Goal: Task Accomplishment & Management: Complete application form

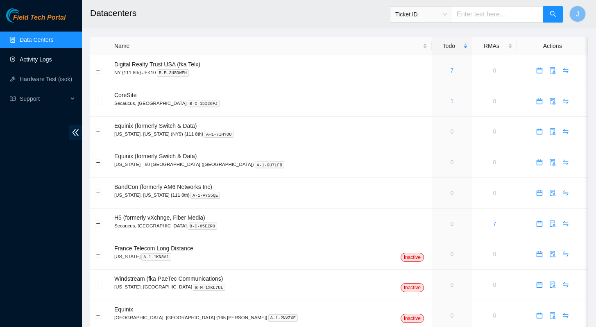
click at [20, 61] on link "Activity Logs" at bounding box center [36, 59] width 32 height 7
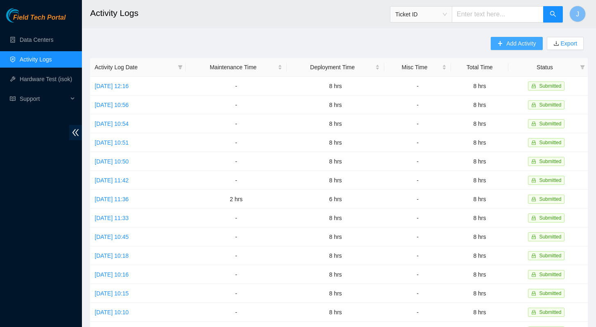
click at [513, 42] on span "Add Activity" at bounding box center [520, 43] width 29 height 9
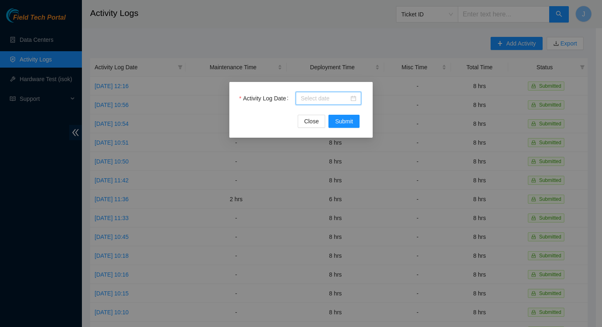
click at [322, 102] on input "Activity Log Date" at bounding box center [325, 98] width 48 height 9
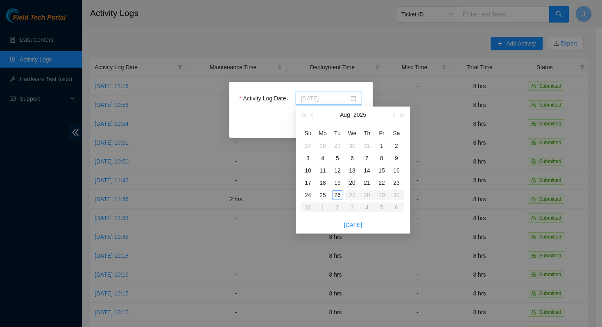
type input "[DATE]"
click at [351, 185] on div "20" at bounding box center [352, 183] width 10 height 10
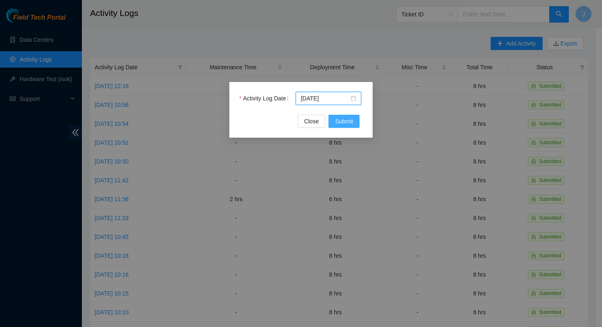
click at [348, 123] on span "Submit" at bounding box center [344, 121] width 18 height 9
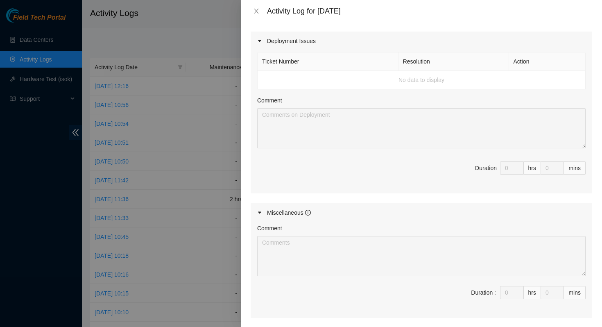
scroll to position [272, 0]
click at [326, 79] on td "No data to display" at bounding box center [422, 79] width 328 height 18
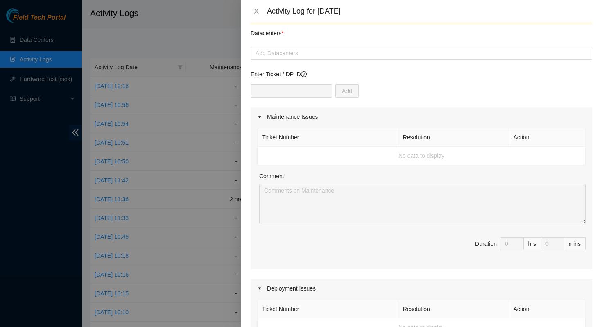
scroll to position [0, 0]
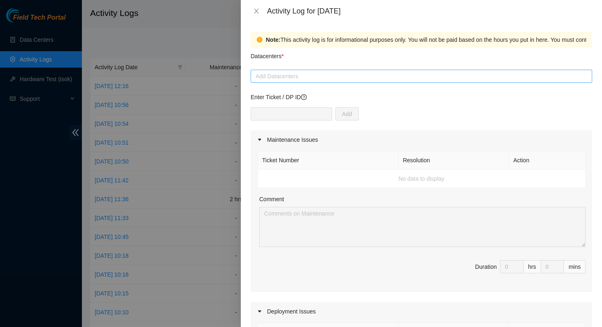
click at [373, 78] on div at bounding box center [422, 76] width 338 height 10
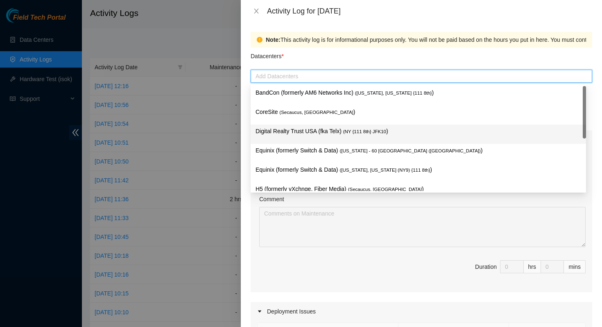
click at [374, 134] on span "( NY {111 8th} JFK10" at bounding box center [364, 131] width 43 height 5
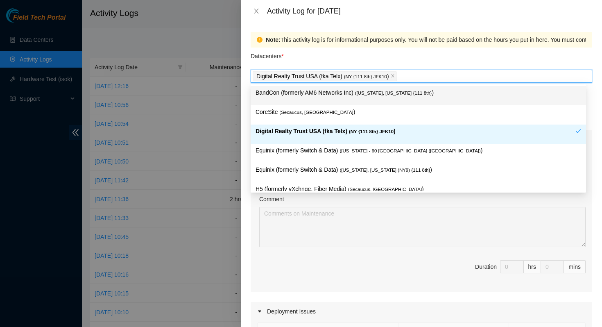
click at [437, 58] on div "Datacenters *" at bounding box center [422, 59] width 342 height 22
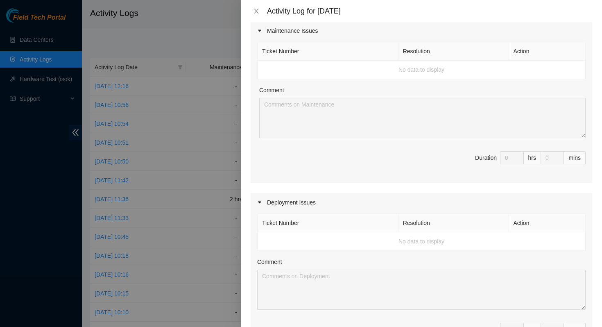
scroll to position [85, 0]
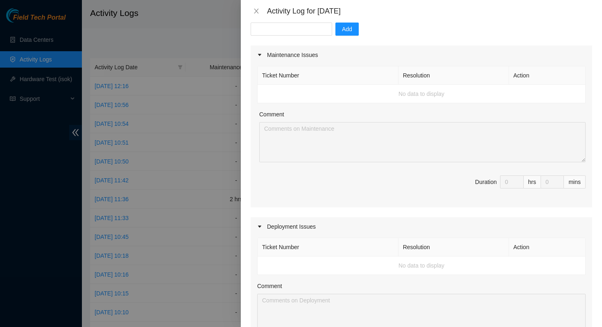
click at [381, 266] on td "No data to display" at bounding box center [422, 265] width 328 height 18
click at [307, 269] on td "No data to display" at bounding box center [422, 265] width 328 height 18
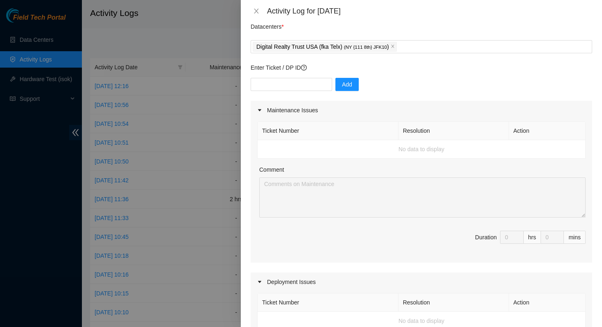
scroll to position [0, 0]
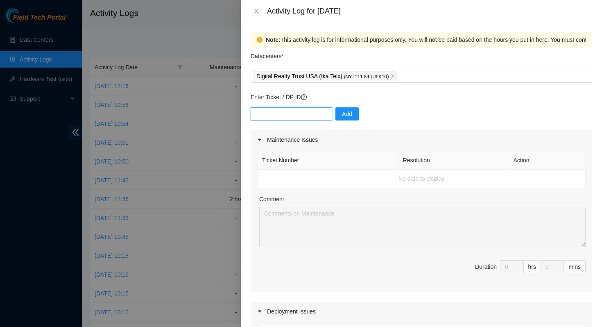
click at [291, 115] on input "text" at bounding box center [292, 113] width 82 height 13
paste input "B-V-5T1C0HW"
type input "B-V-5T1C0HW"
click at [348, 113] on button "Add" at bounding box center [346, 113] width 23 height 13
click at [395, 77] on icon "close" at bounding box center [393, 76] width 4 height 4
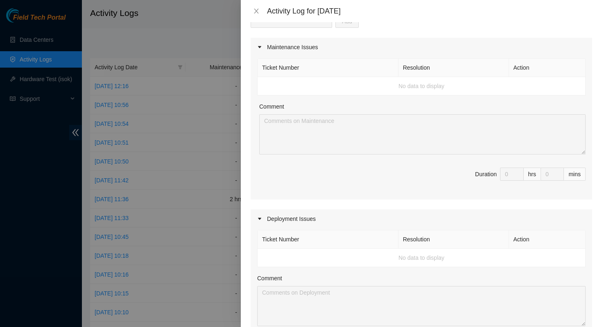
scroll to position [131, 0]
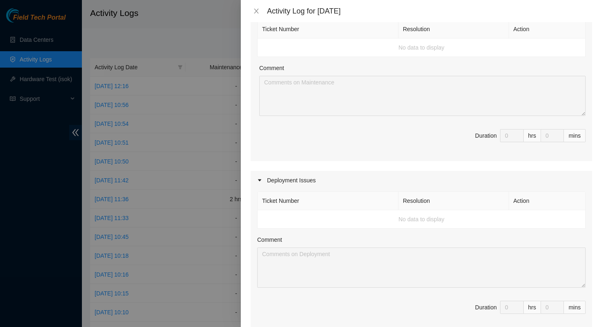
click at [404, 217] on td "No data to display" at bounding box center [422, 219] width 328 height 18
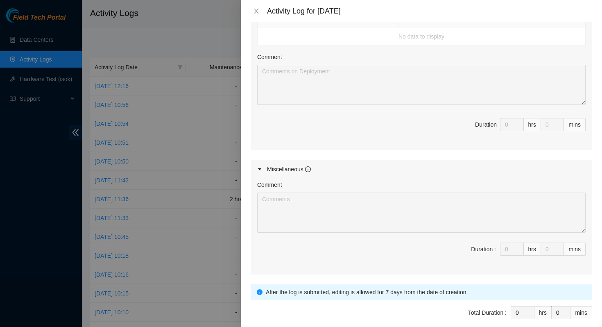
scroll to position [0, 0]
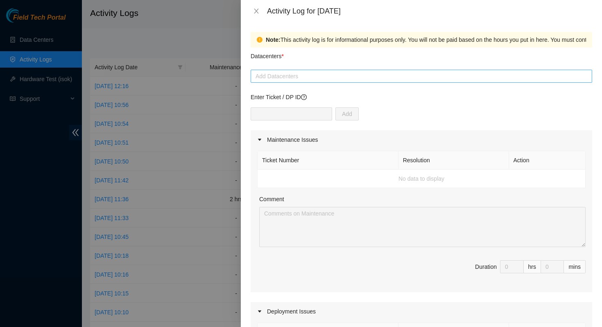
click at [290, 78] on div at bounding box center [422, 76] width 338 height 10
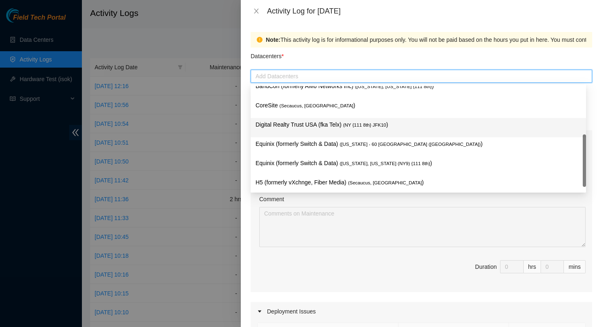
scroll to position [11, 0]
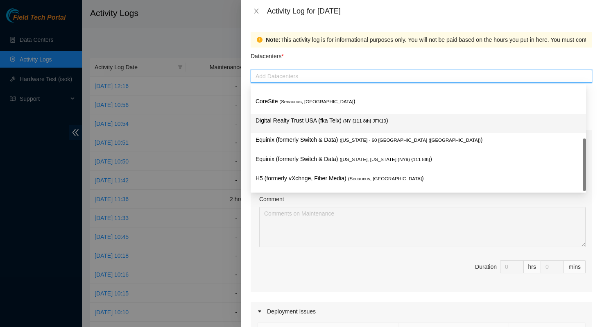
click at [304, 119] on p "Digital Realty Trust USA (fka Telx) ( NY {111 8th} JFK10 )" at bounding box center [419, 120] width 326 height 9
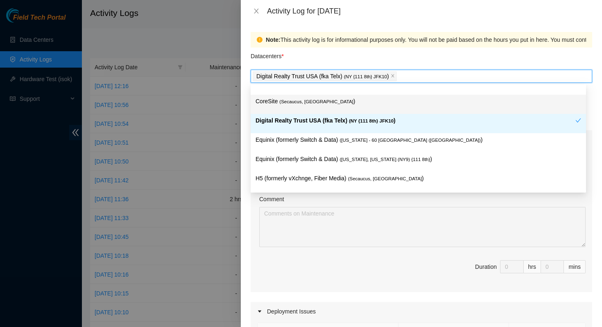
click at [428, 59] on div "Datacenters *" at bounding box center [422, 59] width 342 height 22
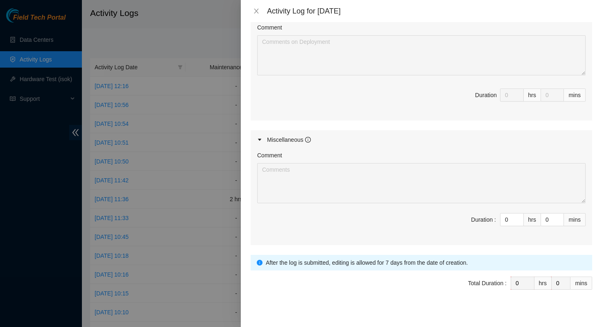
scroll to position [351, 0]
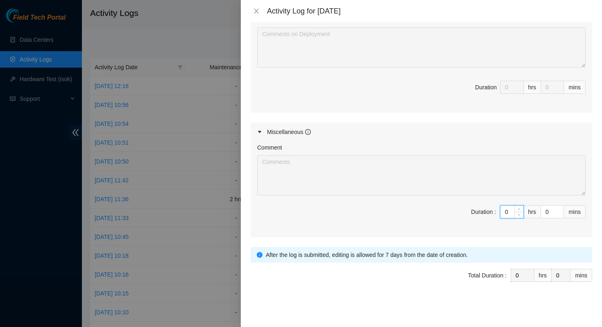
click at [503, 213] on input "0" at bounding box center [512, 212] width 23 height 12
click at [504, 211] on input "0" at bounding box center [512, 212] width 23 height 12
type input "8"
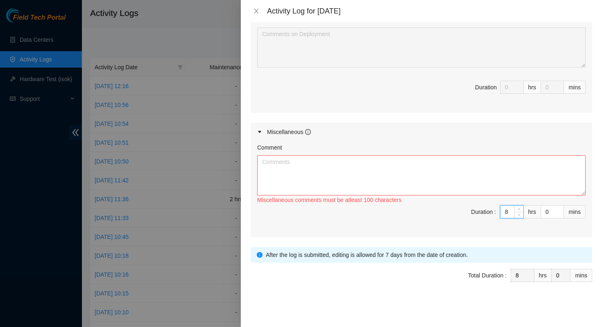
type input "8"
click at [361, 182] on textarea "Comment" at bounding box center [421, 175] width 329 height 40
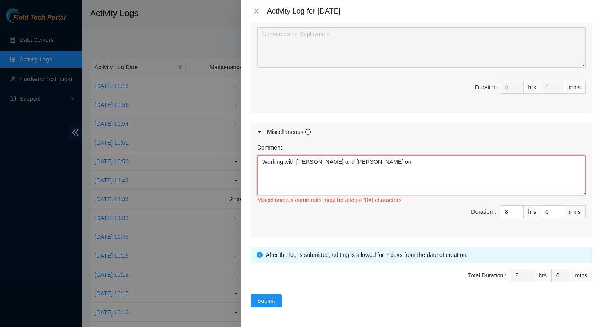
drag, startPoint x: 338, startPoint y: 162, endPoint x: 324, endPoint y: 162, distance: 13.9
click at [324, 162] on textarea "Working with [PERSON_NAME] and [PERSON_NAME] on" at bounding box center [421, 175] width 329 height 40
paste textarea "B-V-5T1C0HW"
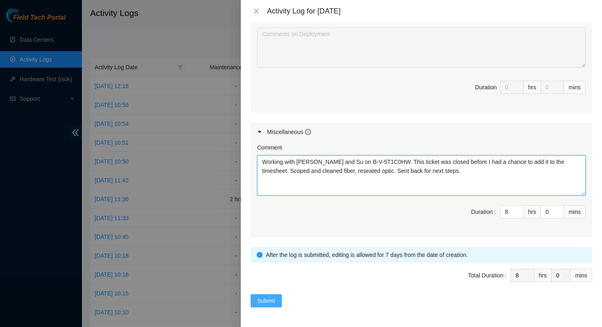
type textarea "Working with [PERSON_NAME] and Su on B-V-5T1C0HW. This ticket was closed before…"
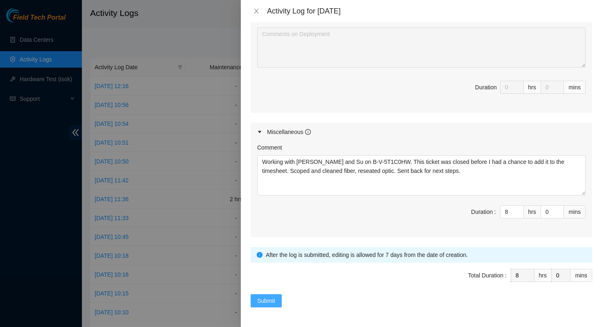
click at [267, 299] on span "Submit" at bounding box center [266, 300] width 18 height 9
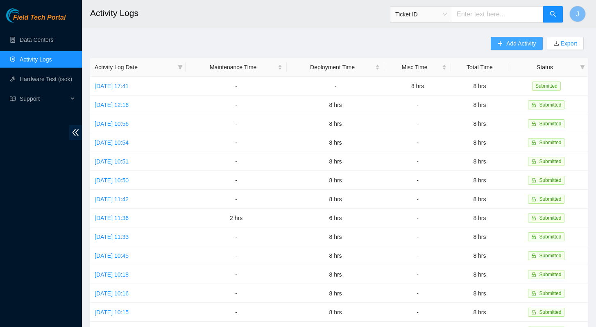
click at [517, 43] on span "Add Activity" at bounding box center [520, 43] width 29 height 9
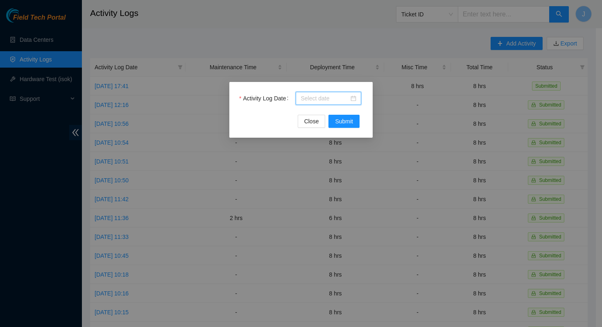
click at [325, 97] on input "Activity Log Date" at bounding box center [325, 98] width 48 height 9
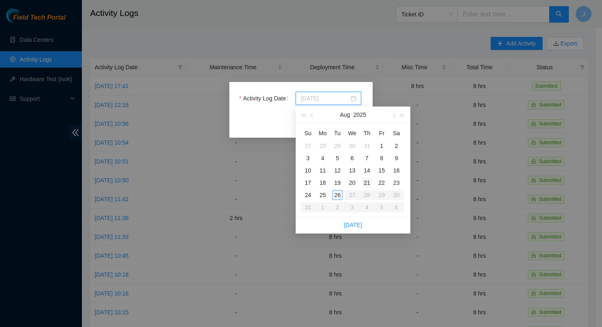
type input "[DATE]"
click at [369, 184] on div "21" at bounding box center [367, 183] width 10 height 10
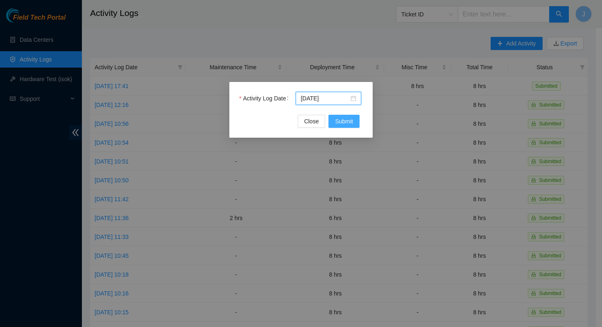
click at [343, 118] on span "Submit" at bounding box center [344, 121] width 18 height 9
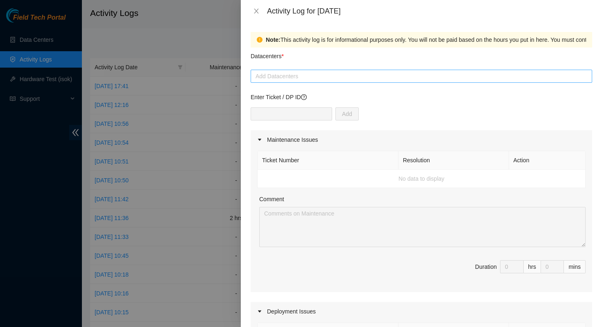
click at [353, 76] on div at bounding box center [422, 76] width 338 height 10
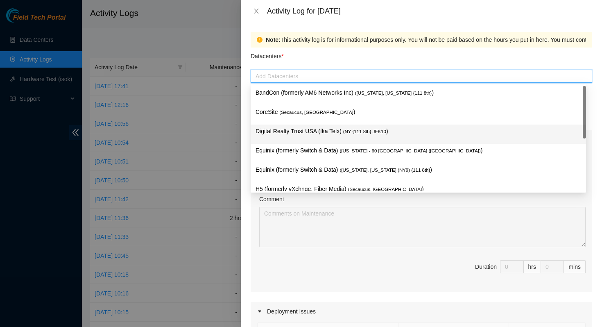
click at [344, 130] on p "Digital Realty Trust USA (fka Telx) ( NY {111 8th} JFK10 )" at bounding box center [419, 131] width 326 height 9
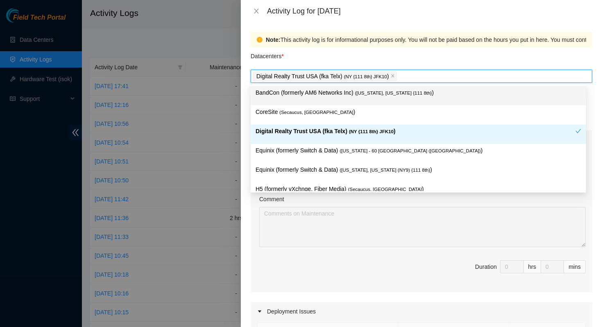
click at [393, 56] on div "Datacenters *" at bounding box center [422, 59] width 342 height 22
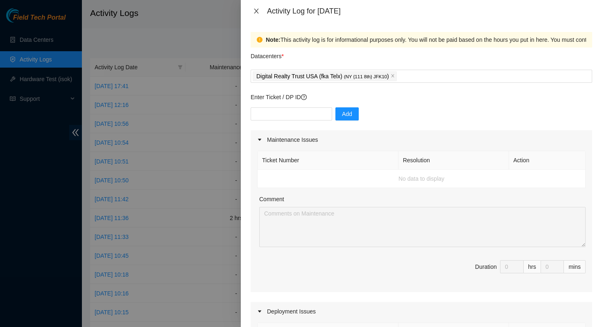
click at [258, 8] on icon "close" at bounding box center [256, 11] width 7 height 7
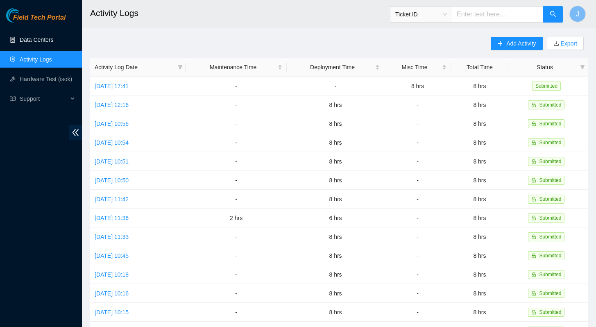
click at [39, 41] on link "Data Centers" at bounding box center [37, 39] width 34 height 7
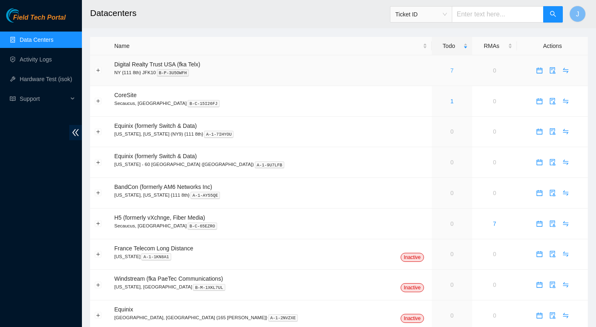
click at [450, 70] on link "7" at bounding box center [451, 70] width 3 height 7
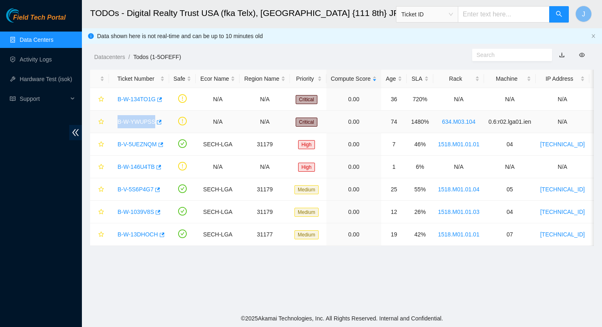
drag, startPoint x: 171, startPoint y: 123, endPoint x: 115, endPoint y: 123, distance: 56.5
click at [115, 123] on tr "B-W-YWUPSS N/A N/A Critical 0.00 74 1480% 634.M03.104 0.6:r02.lga01.ien N/A JN1…" at bounding box center [466, 122] width 752 height 23
copy tr "B-W-YWUPSS"
click at [48, 56] on link "Activity Logs" at bounding box center [36, 59] width 32 height 7
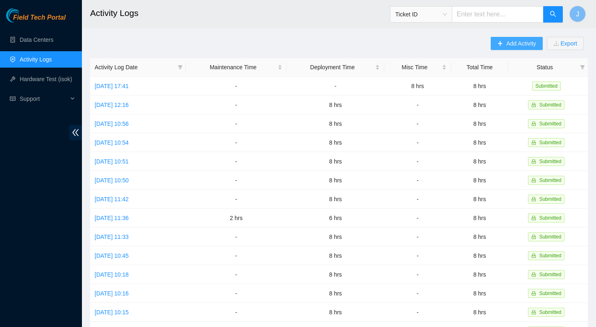
click at [512, 43] on span "Add Activity" at bounding box center [520, 43] width 29 height 9
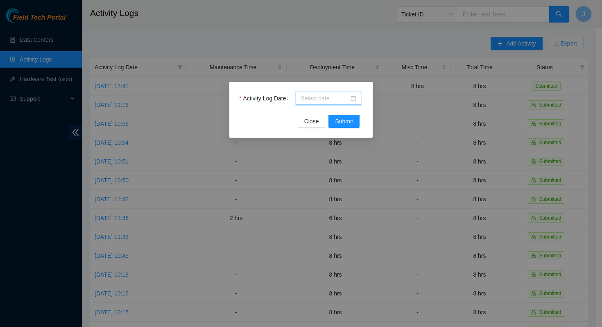
click at [342, 99] on input "Activity Log Date" at bounding box center [325, 98] width 48 height 9
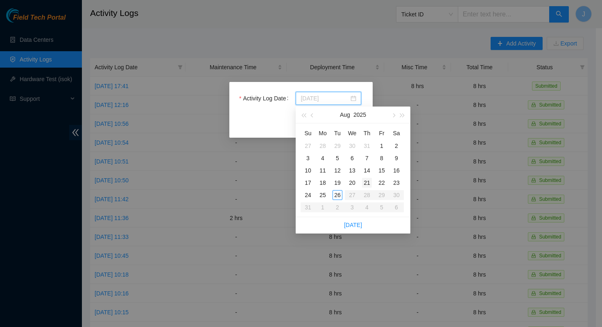
type input "[DATE]"
click at [367, 181] on div "21" at bounding box center [367, 183] width 10 height 10
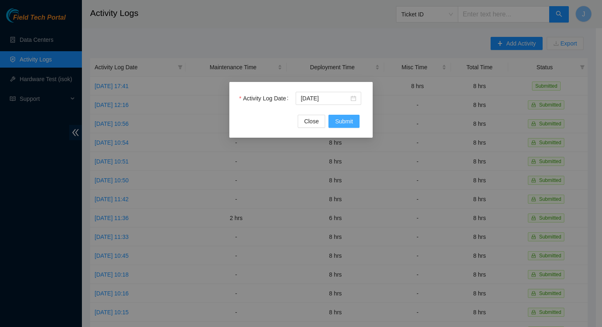
click at [351, 122] on span "Submit" at bounding box center [344, 121] width 18 height 9
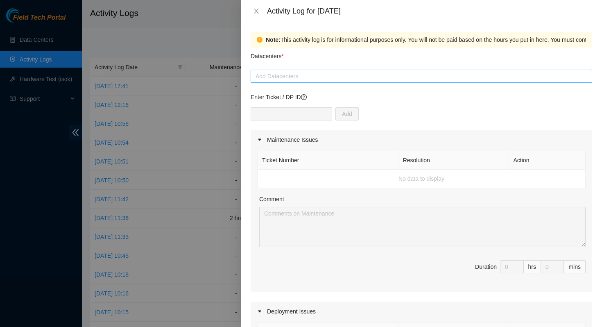
click at [302, 75] on div at bounding box center [422, 76] width 338 height 10
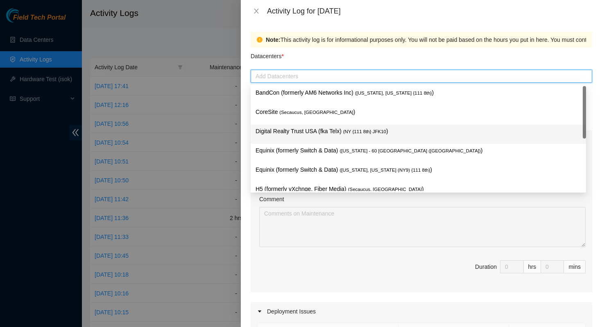
click at [333, 136] on p "Digital Realty Trust USA (fka Telx) ( NY {111 8th} JFK10 )" at bounding box center [419, 131] width 326 height 9
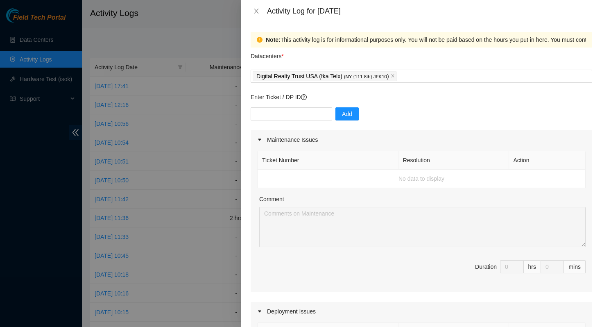
click at [354, 63] on div "Datacenters *" at bounding box center [422, 59] width 342 height 22
click at [291, 112] on input "text" at bounding box center [292, 113] width 82 height 13
paste input "B-W-YWUPSS"
type input "B-W-YWUPSS"
click at [343, 115] on span "Add" at bounding box center [347, 113] width 10 height 9
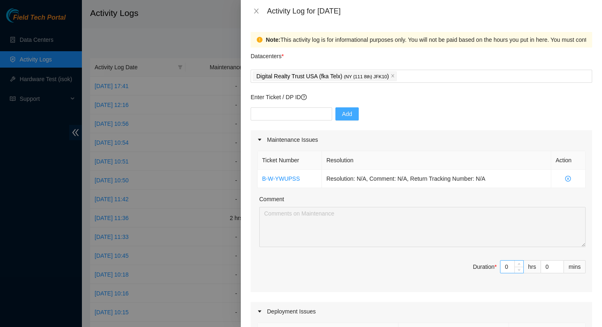
click at [503, 267] on input "0" at bounding box center [512, 267] width 23 height 12
type input "3"
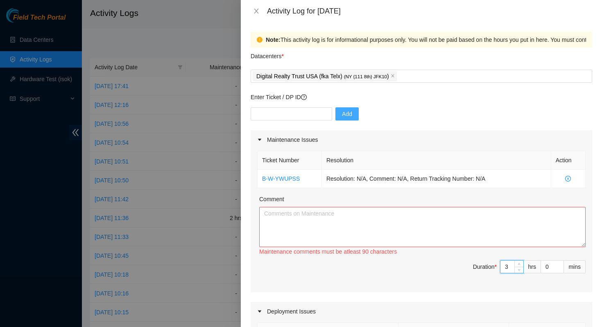
type input "3"
click at [437, 227] on textarea "Comment" at bounding box center [422, 227] width 326 height 40
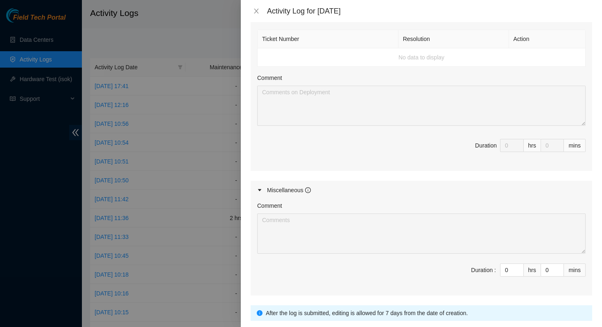
scroll to position [294, 0]
type textarea "Trying to get this ticket removed. This issue has been overworked with me and […"
click at [503, 269] on input "0" at bounding box center [512, 269] width 23 height 12
type input "5"
type input "8"
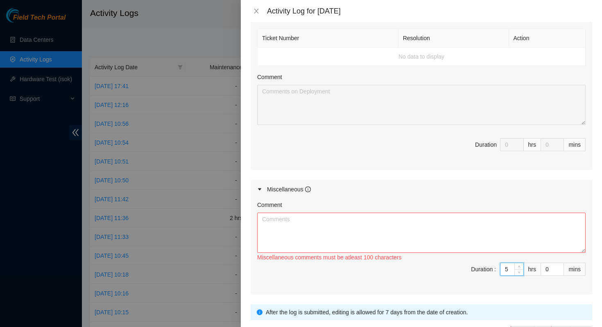
type input "5"
click at [428, 236] on textarea "Comment" at bounding box center [421, 233] width 329 height 40
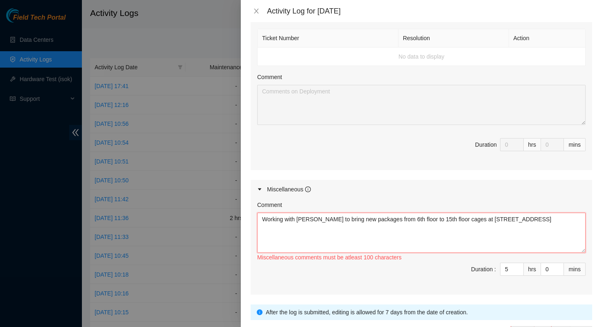
click at [388, 218] on textarea "Working with [PERSON_NAME] to bring new packages from 6th floor to 15th floor c…" at bounding box center [421, 233] width 329 height 40
click at [431, 218] on textarea "Working with [PERSON_NAME] to bring new packages from TelX 6th floor to 15th fl…" at bounding box center [421, 233] width 329 height 40
click at [546, 220] on textarea "Working with [PERSON_NAME] to bring new packages from TelX 6th floor to Telx 15…" at bounding box center [421, 233] width 329 height 40
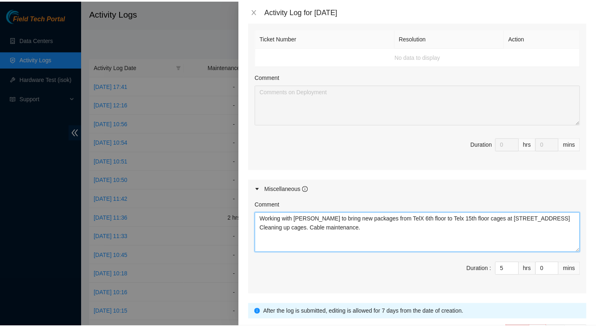
scroll to position [351, 0]
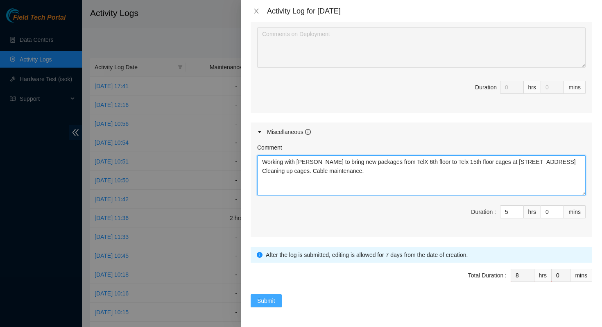
type textarea "Working with [PERSON_NAME] to bring new packages from TelX 6th floor to Telx 15…"
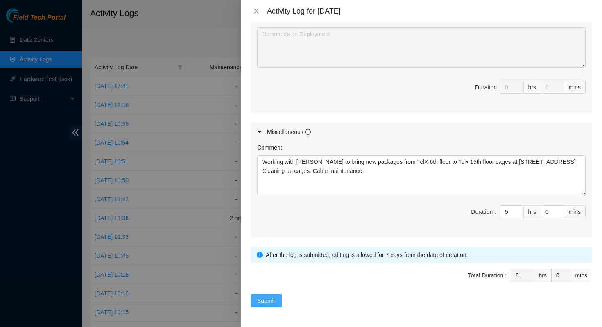
click at [279, 301] on button "Submit" at bounding box center [266, 300] width 31 height 13
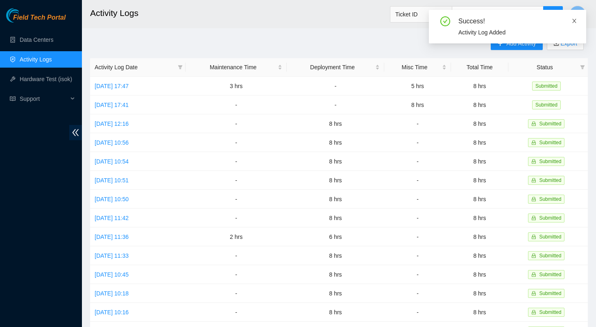
click at [575, 18] on icon "close" at bounding box center [574, 21] width 6 height 6
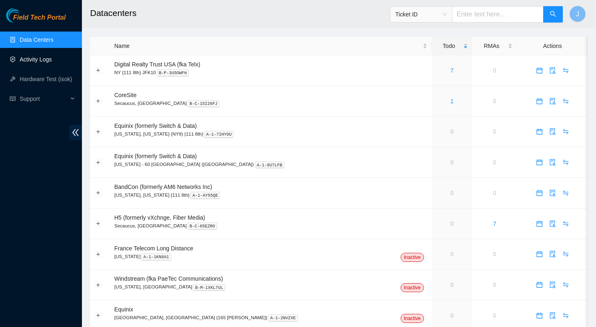
click at [37, 62] on link "Activity Logs" at bounding box center [36, 59] width 32 height 7
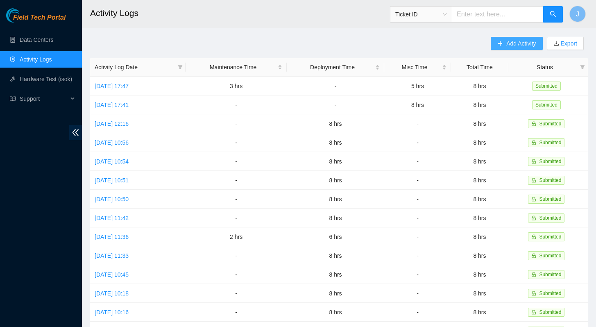
click at [516, 46] on span "Add Activity" at bounding box center [520, 43] width 29 height 9
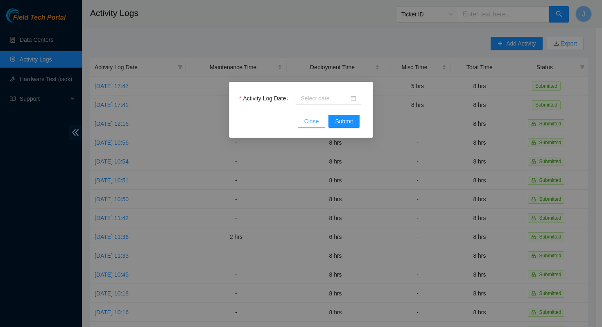
click at [305, 122] on span "Close" at bounding box center [311, 121] width 15 height 9
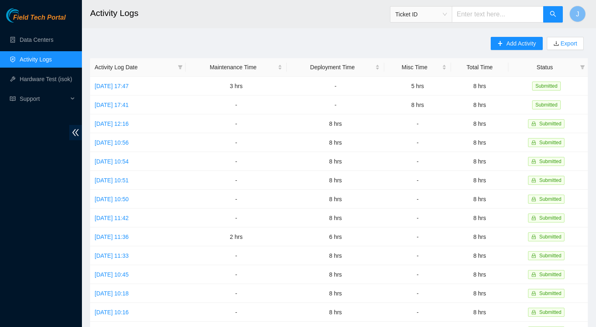
click at [316, 39] on div "Add Activity Export Activity Log Date Maintenance Time Deployment Time Misc Tim…" at bounding box center [339, 258] width 498 height 443
click at [129, 105] on link "[DATE] 17:41" at bounding box center [112, 105] width 34 height 7
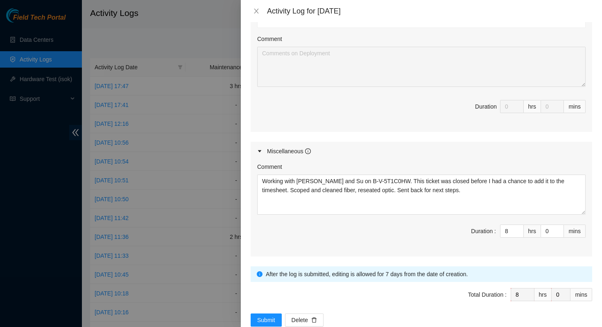
scroll to position [351, 0]
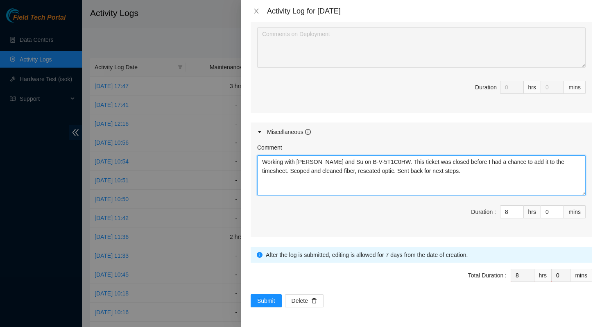
drag, startPoint x: 458, startPoint y: 175, endPoint x: 443, endPoint y: 171, distance: 16.0
click at [443, 171] on textarea "Working with [PERSON_NAME] and Su on B-V-5T1C0HW. This ticket was closed before…" at bounding box center [421, 175] width 329 height 40
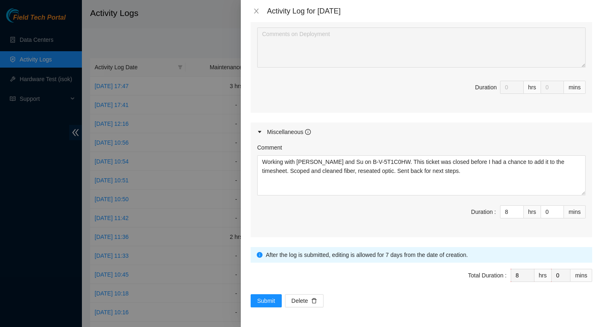
click at [399, 232] on div "Comment Working with Matt and Su on B-V-5T1C0HW. This ticket was closed before …" at bounding box center [422, 189] width 342 height 96
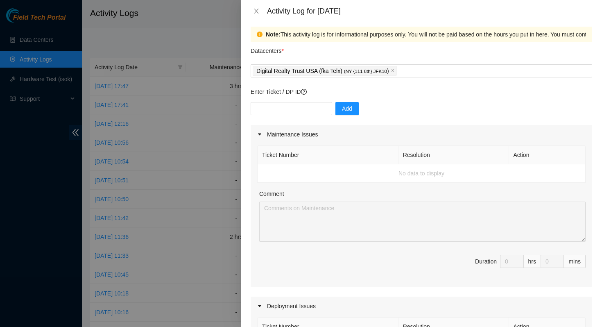
scroll to position [0, 0]
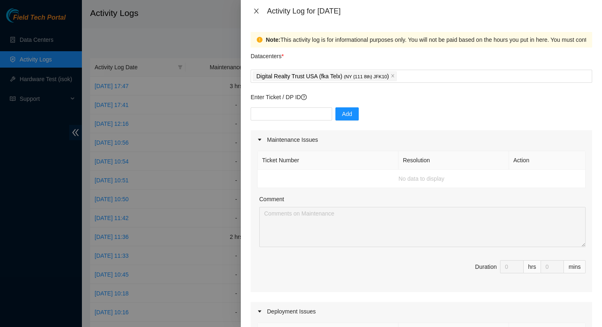
click at [257, 10] on icon "close" at bounding box center [256, 11] width 5 height 5
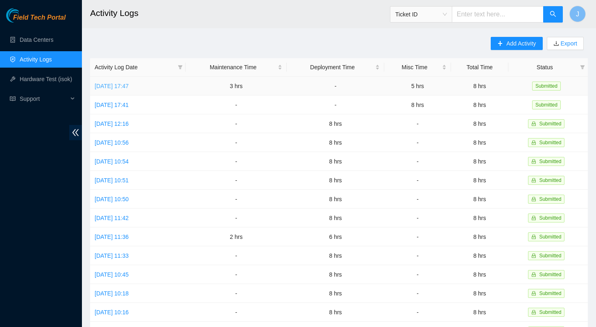
click at [122, 84] on link "[DATE] 17:47" at bounding box center [112, 86] width 34 height 7
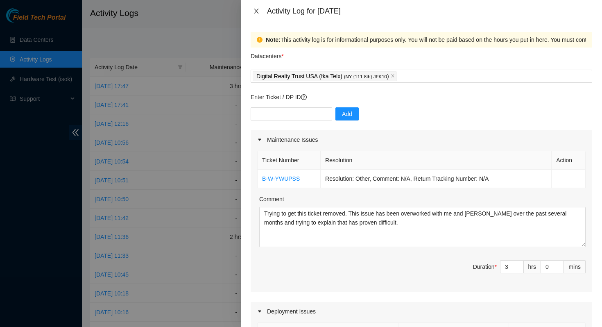
click at [256, 11] on icon "close" at bounding box center [256, 11] width 7 height 7
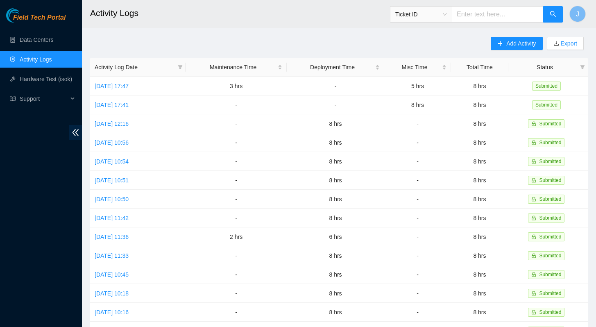
click at [239, 41] on div "Add Activity Export Activity Log Date Maintenance Time Deployment Time Misc Tim…" at bounding box center [339, 258] width 498 height 443
click at [35, 39] on link "Data Centers" at bounding box center [37, 39] width 34 height 7
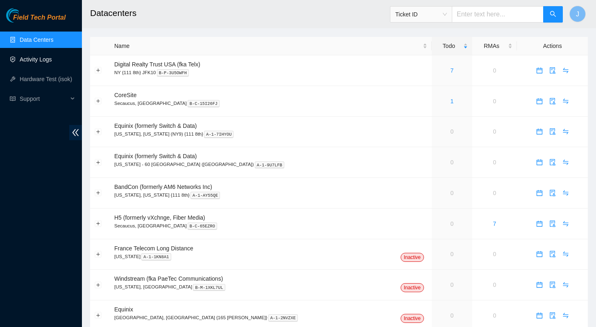
click at [40, 61] on link "Activity Logs" at bounding box center [36, 59] width 32 height 7
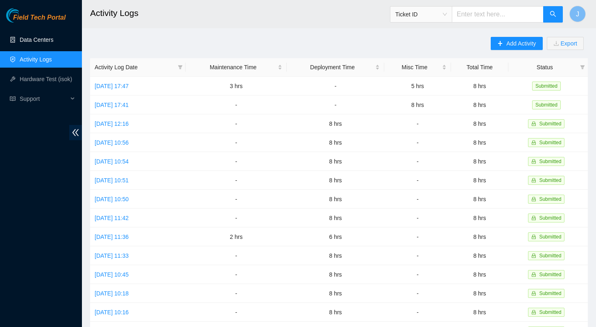
click at [39, 40] on link "Data Centers" at bounding box center [37, 39] width 34 height 7
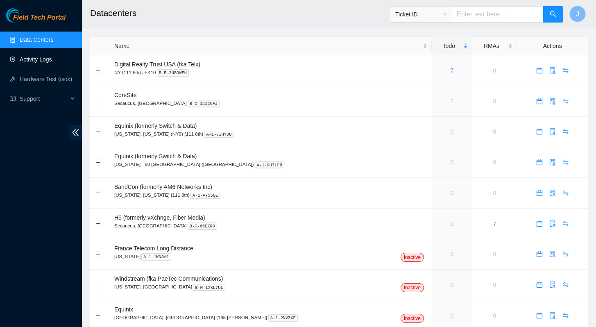
click at [38, 59] on link "Activity Logs" at bounding box center [36, 59] width 32 height 7
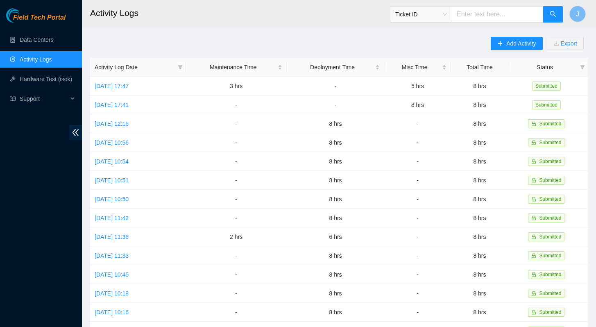
click at [34, 57] on link "Activity Logs" at bounding box center [36, 59] width 32 height 7
click at [34, 43] on link "Data Centers" at bounding box center [37, 39] width 34 height 7
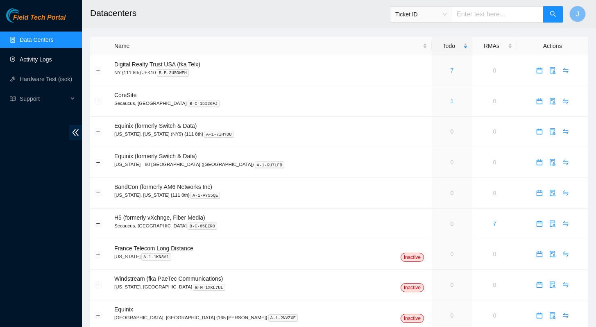
click at [34, 57] on link "Activity Logs" at bounding box center [36, 59] width 32 height 7
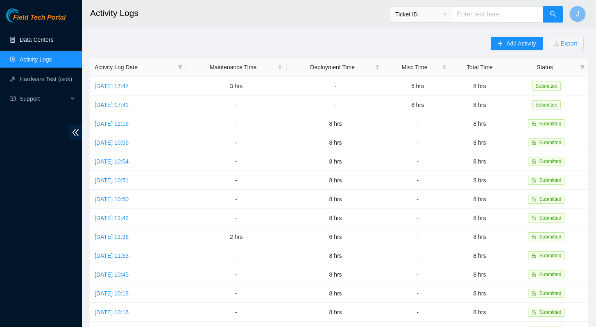
click at [34, 41] on link "Data Centers" at bounding box center [37, 39] width 34 height 7
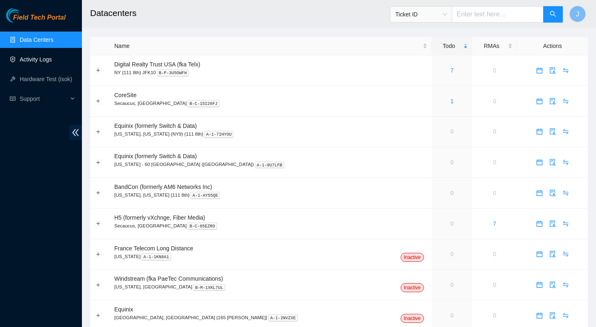
click at [34, 63] on link "Activity Logs" at bounding box center [36, 59] width 32 height 7
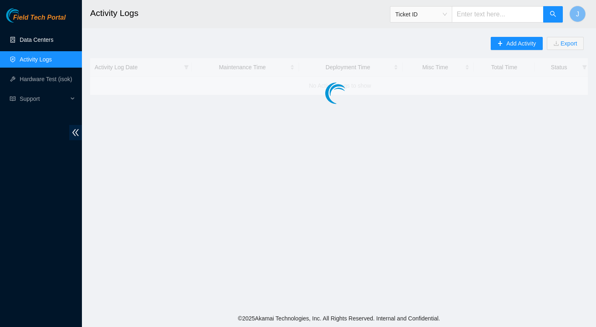
click at [33, 41] on link "Data Centers" at bounding box center [37, 39] width 34 height 7
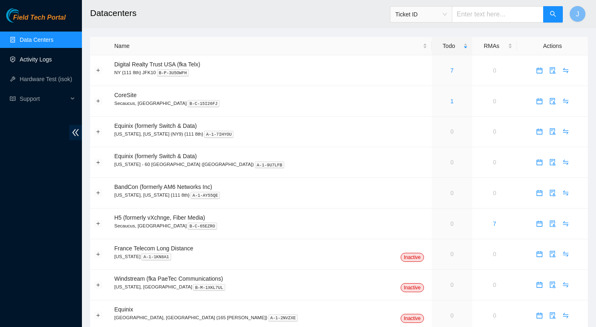
click at [33, 58] on link "Activity Logs" at bounding box center [36, 59] width 32 height 7
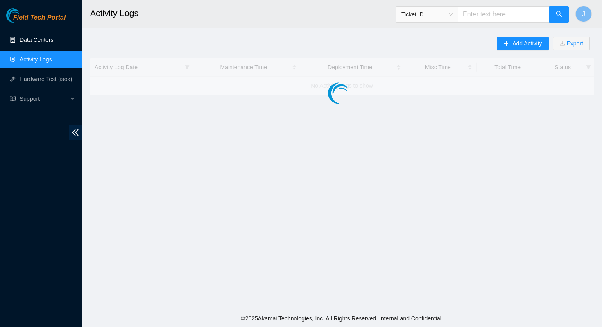
click at [33, 41] on link "Data Centers" at bounding box center [37, 39] width 34 height 7
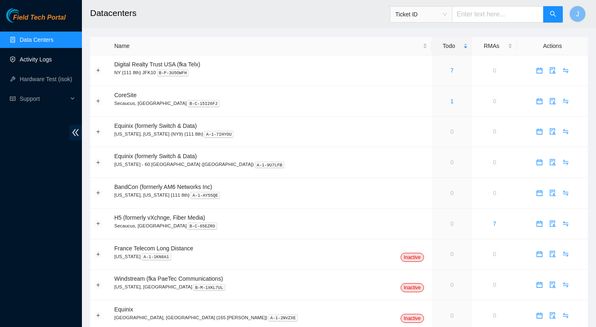
click at [33, 61] on link "Activity Logs" at bounding box center [36, 59] width 32 height 7
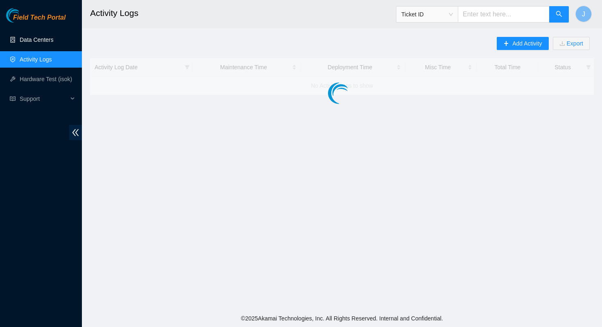
click at [33, 40] on link "Data Centers" at bounding box center [37, 39] width 34 height 7
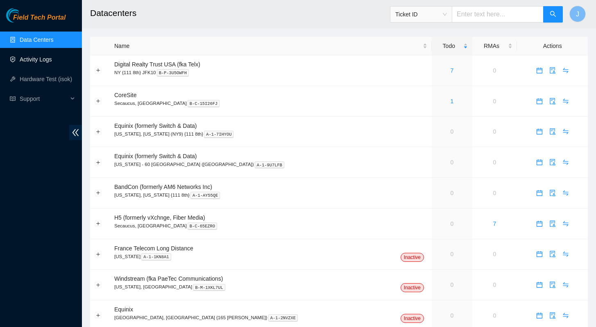
click at [34, 60] on link "Activity Logs" at bounding box center [36, 59] width 32 height 7
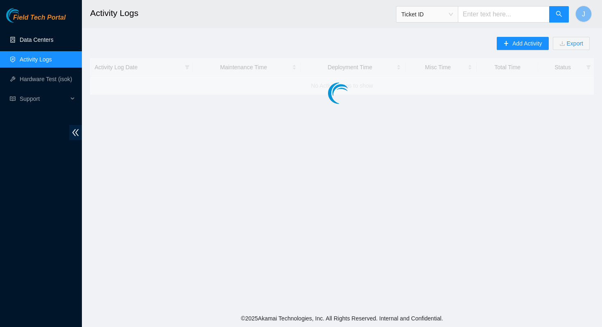
click at [34, 38] on link "Data Centers" at bounding box center [37, 39] width 34 height 7
